Goal: Navigation & Orientation: Find specific page/section

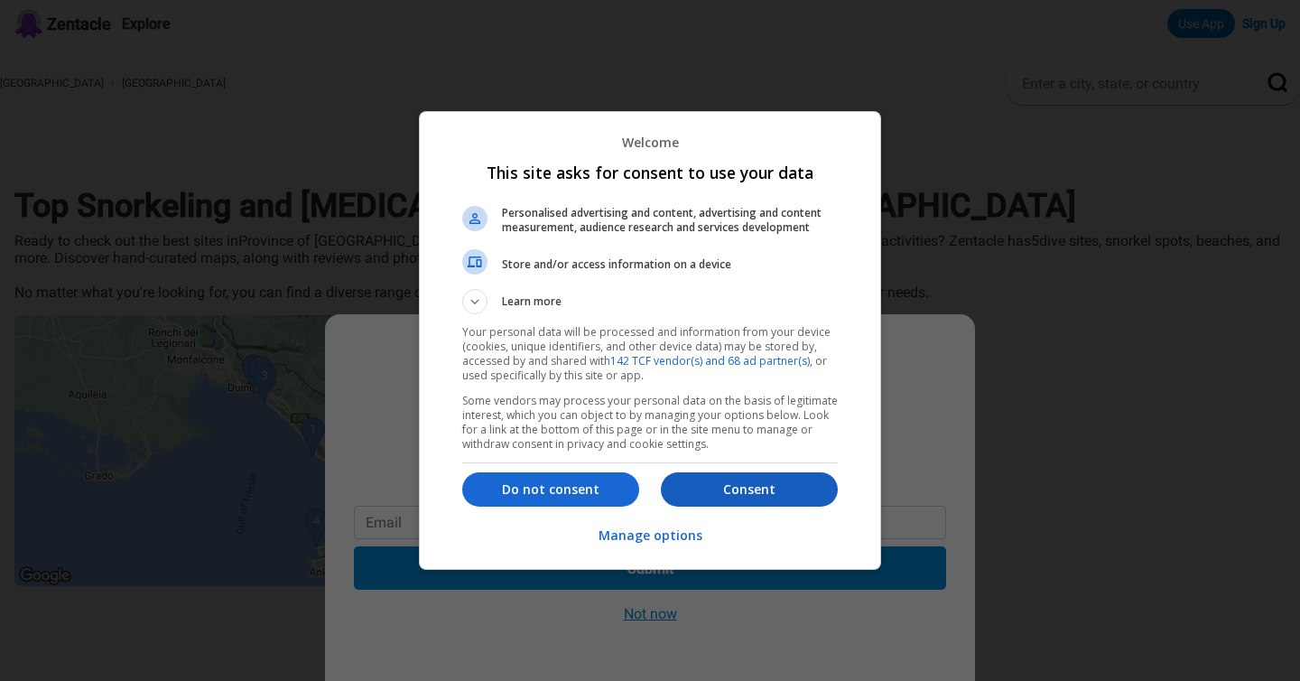
click at [741, 480] on p "Consent" at bounding box center [749, 489] width 177 height 18
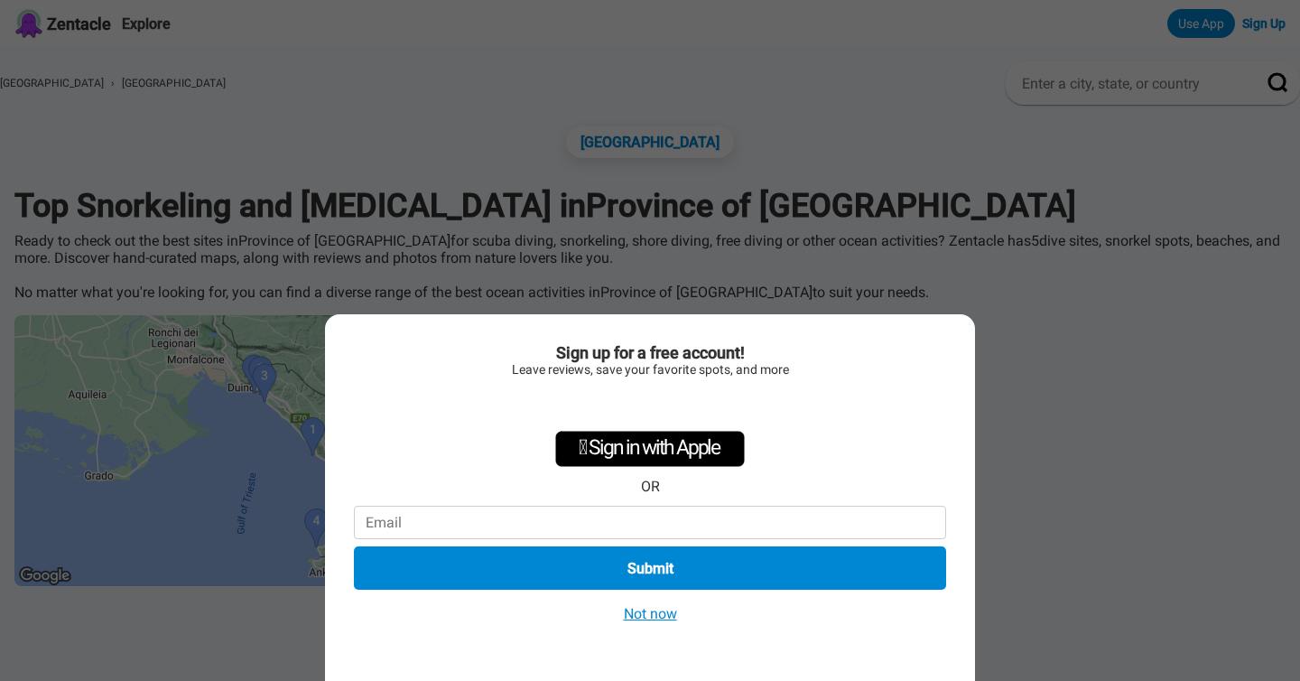
click at [645, 612] on button "Not now" at bounding box center [651, 613] width 64 height 19
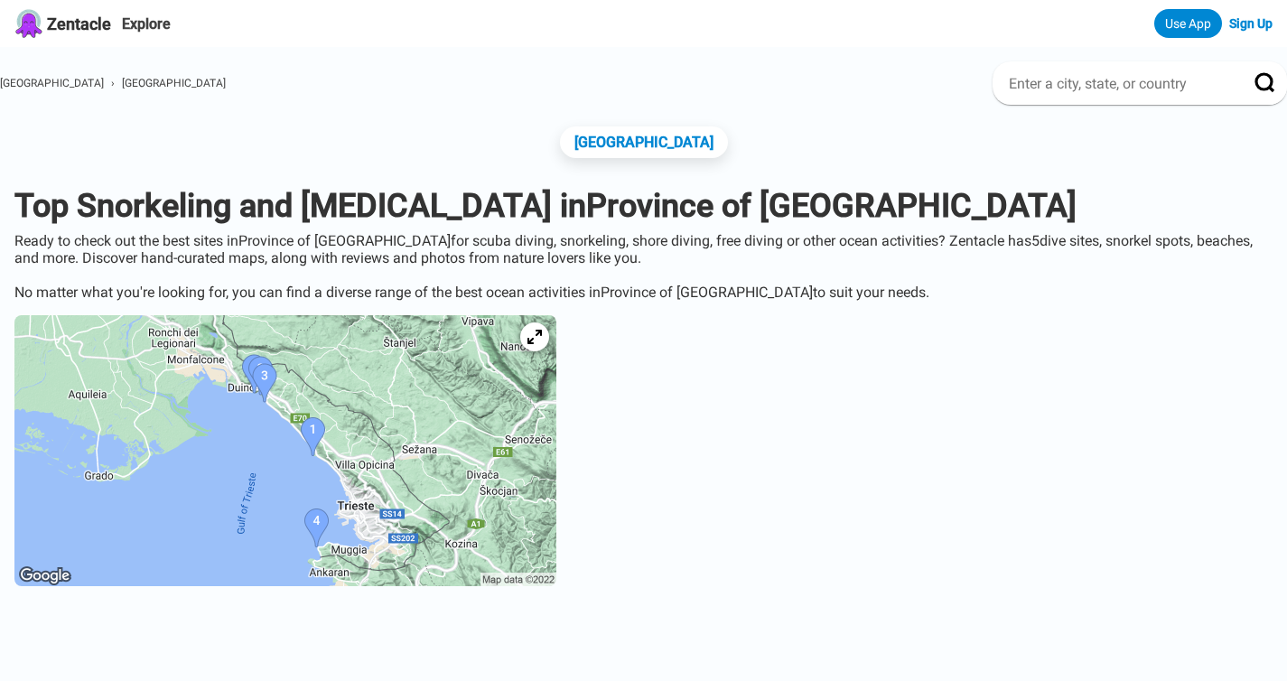
click at [370, 422] on img at bounding box center [285, 450] width 542 height 271
